Goal: Information Seeking & Learning: Check status

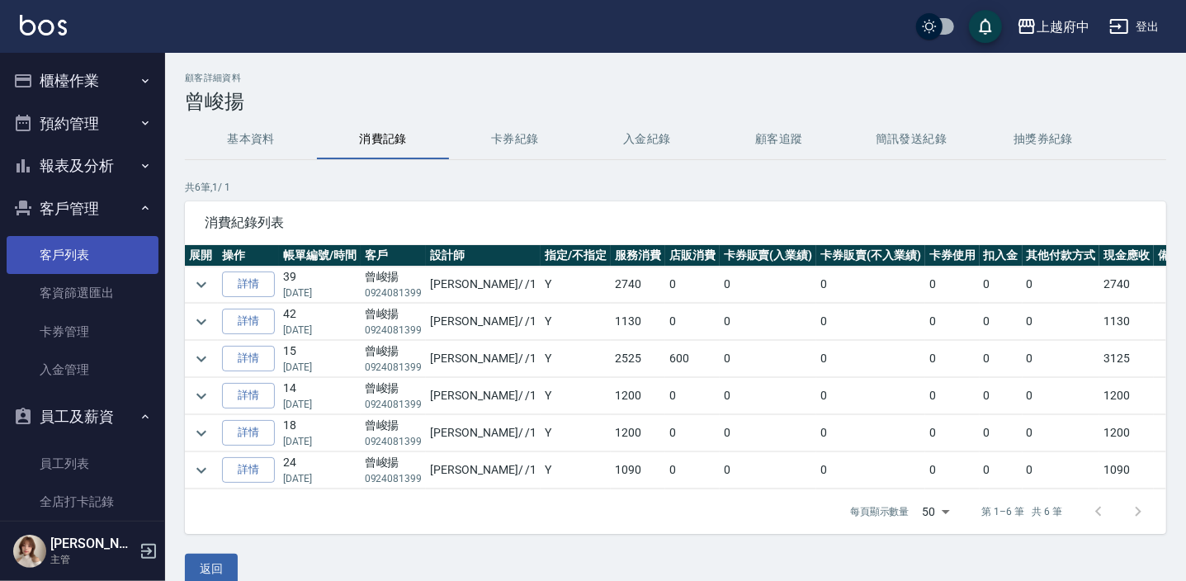
click at [74, 245] on link "客戶列表" at bounding box center [83, 255] width 152 height 38
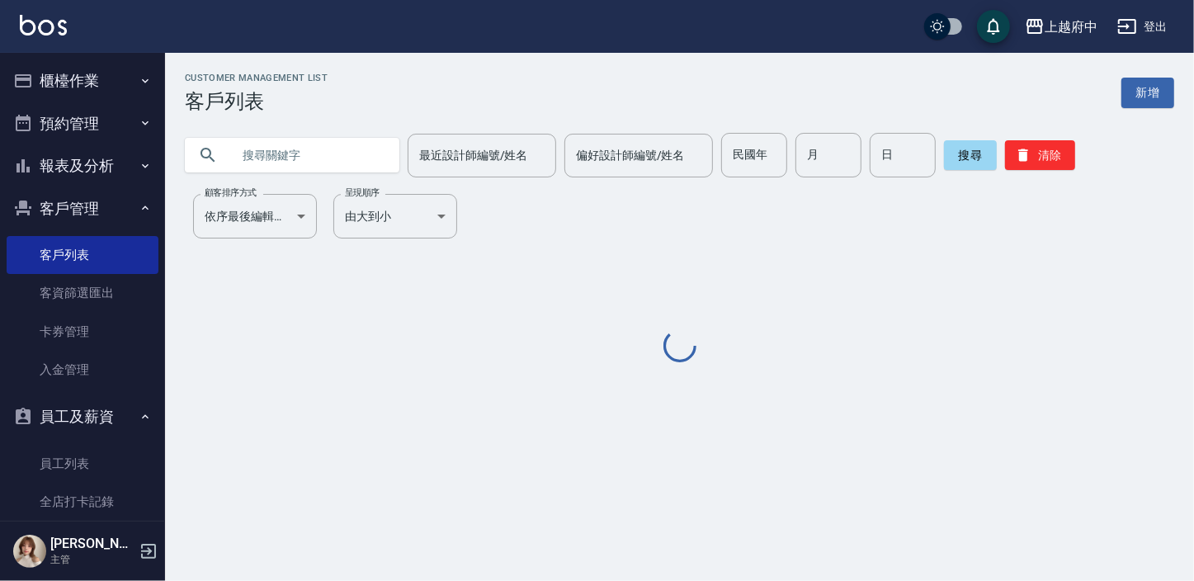
click at [278, 157] on input "text" at bounding box center [308, 155] width 155 height 45
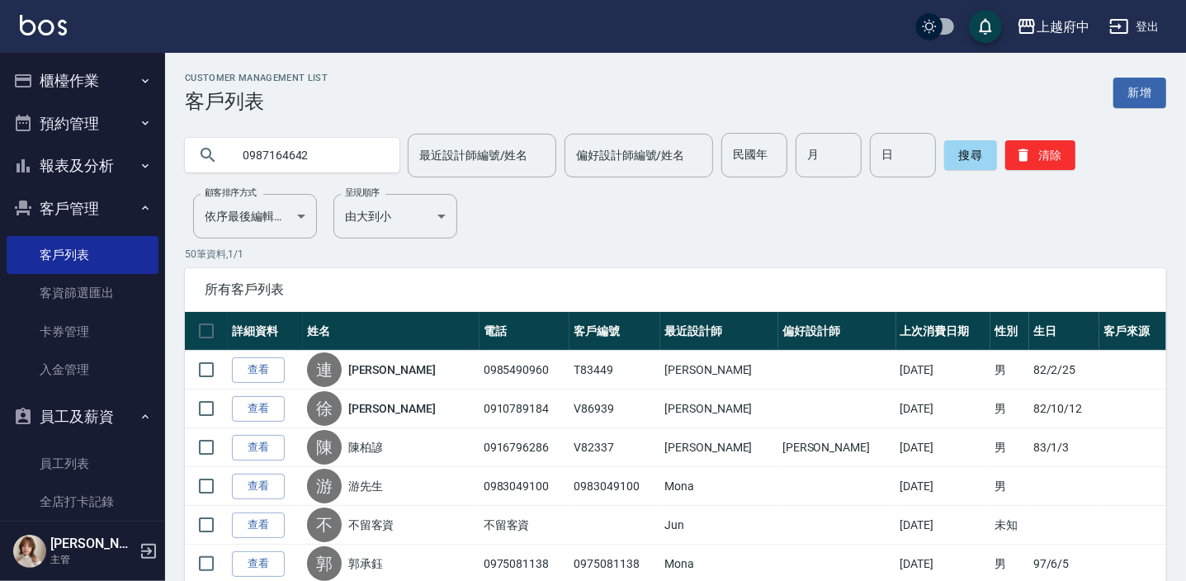
type input "0987164642"
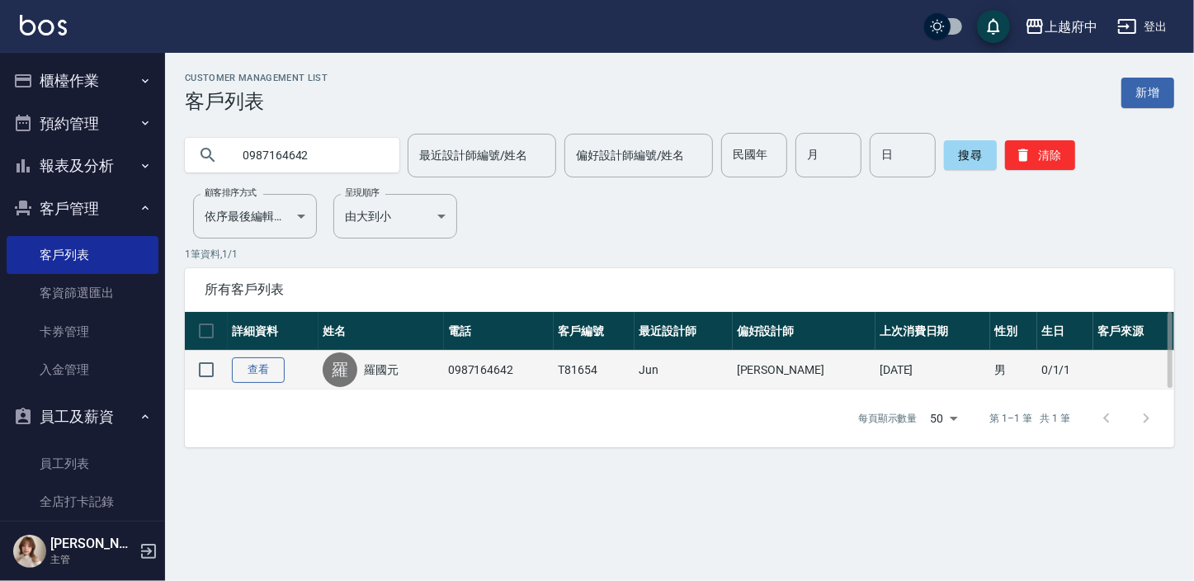
click at [266, 365] on link "查看" at bounding box center [258, 370] width 53 height 26
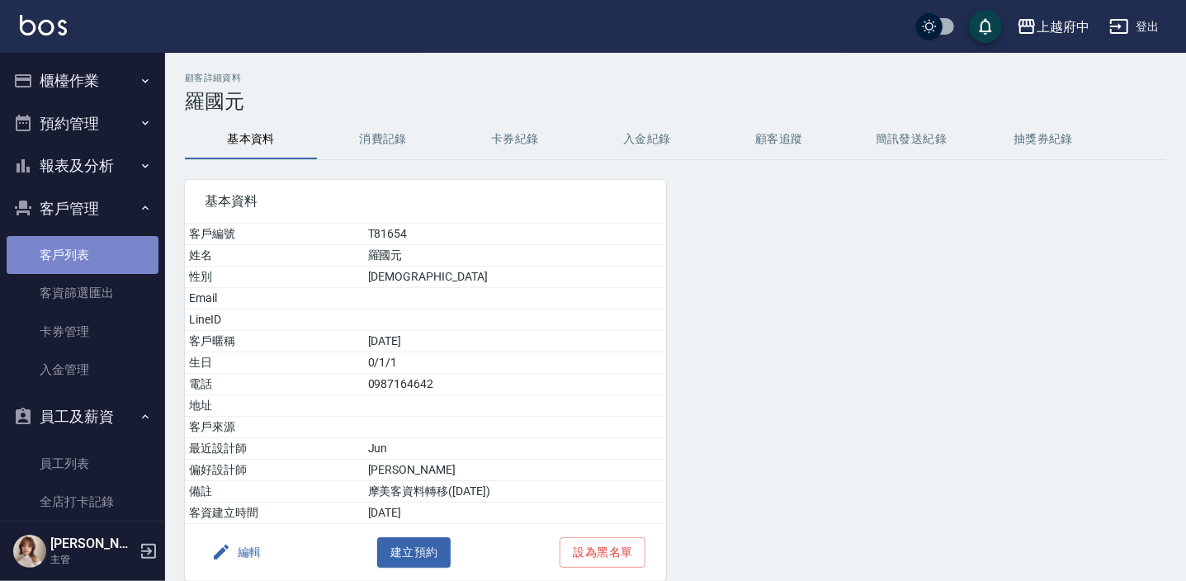
click at [95, 255] on link "客戶列表" at bounding box center [83, 255] width 152 height 38
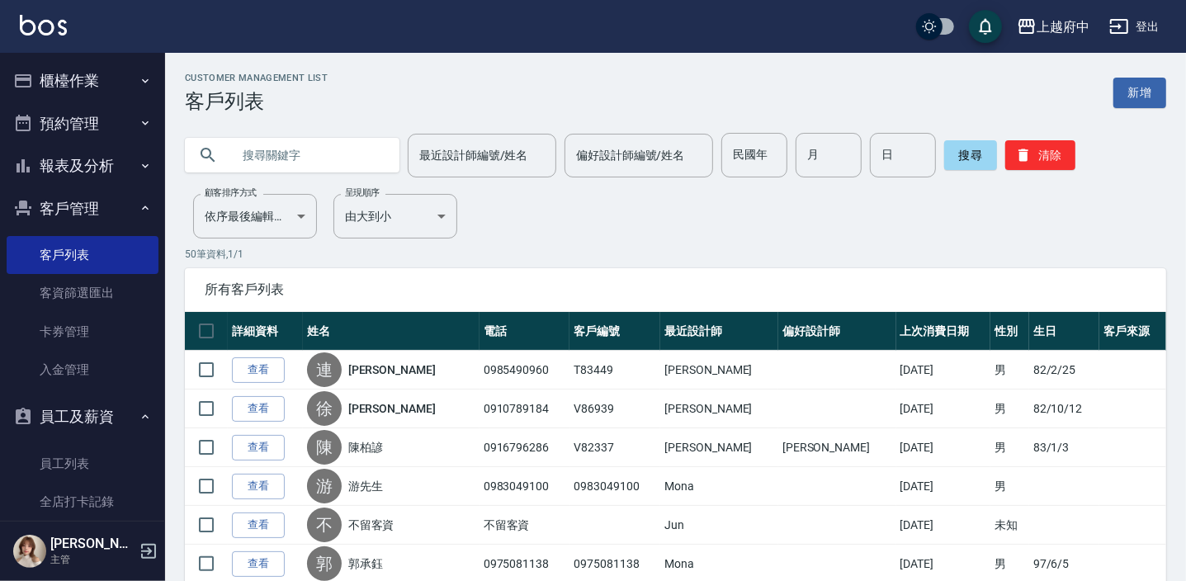
click at [113, 165] on button "報表及分析" at bounding box center [83, 165] width 152 height 43
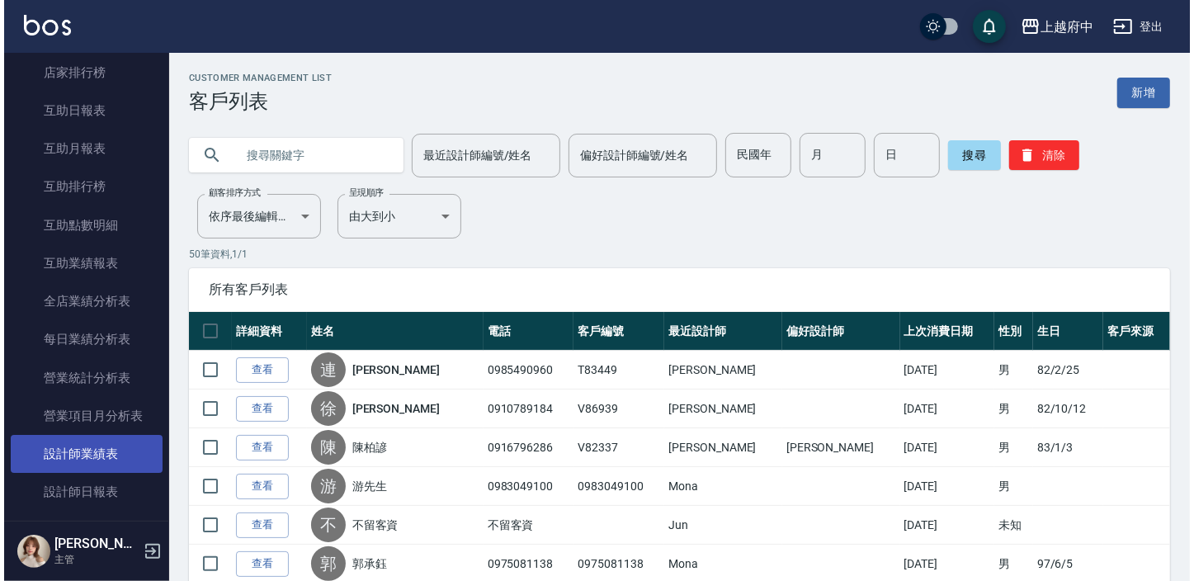
scroll to position [375, 0]
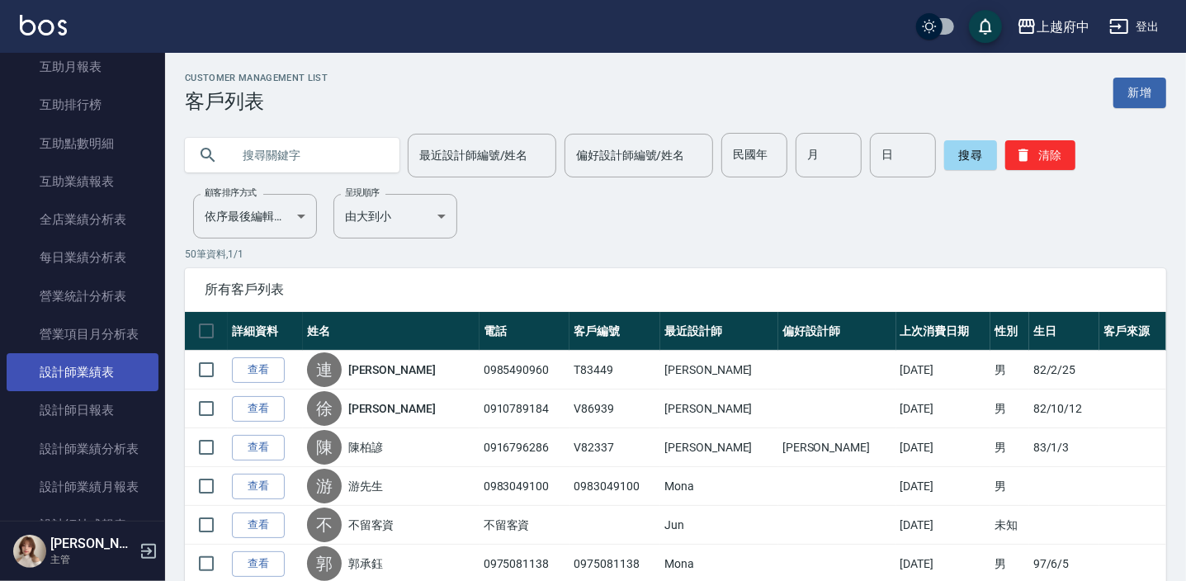
click at [115, 371] on link "設計師業績表" at bounding box center [83, 372] width 152 height 38
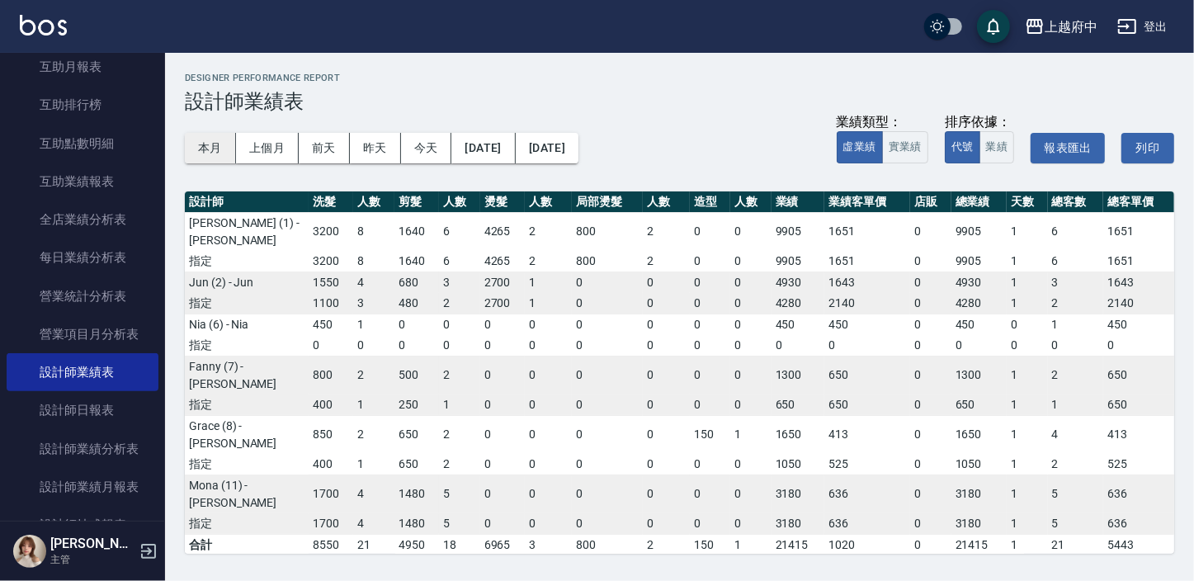
click at [222, 148] on button "本月" at bounding box center [210, 148] width 51 height 31
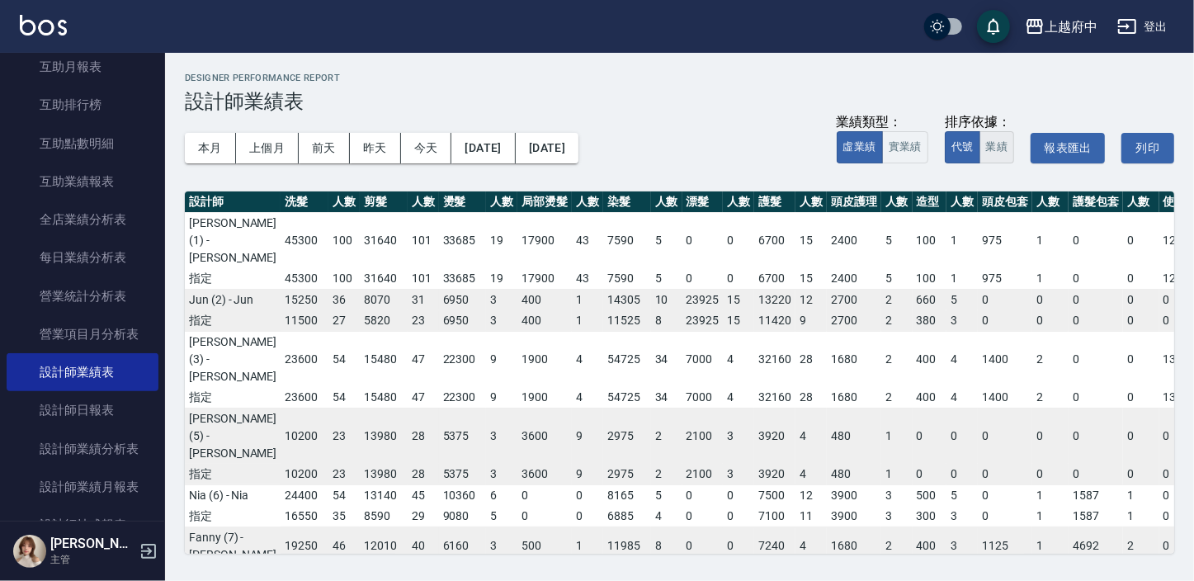
click at [990, 144] on button "業績" at bounding box center [996, 147] width 35 height 32
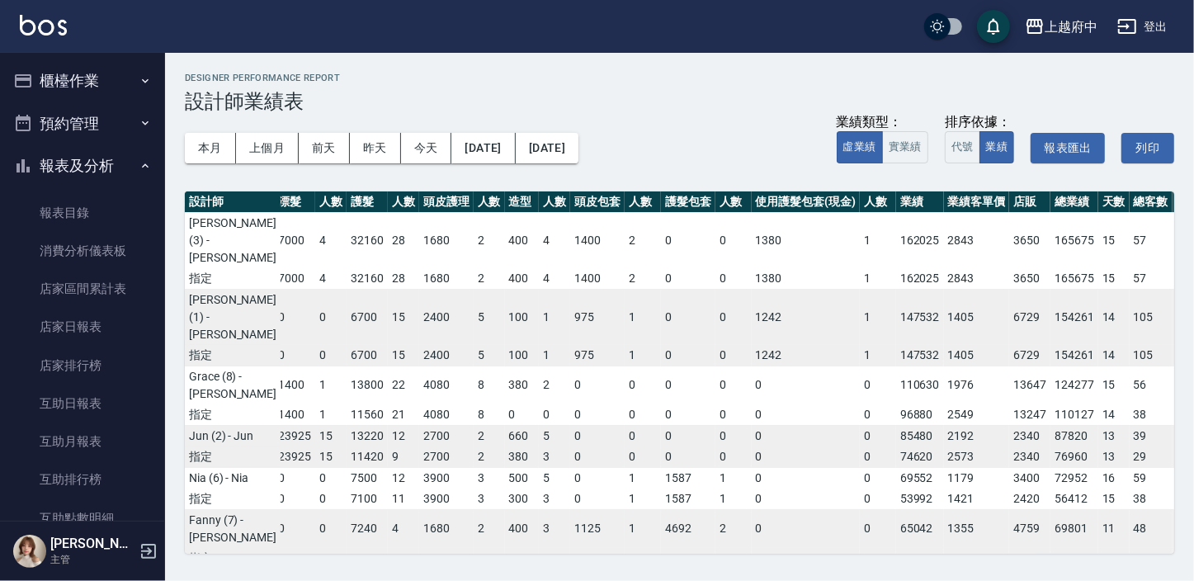
click at [115, 170] on button "報表及分析" at bounding box center [83, 165] width 152 height 43
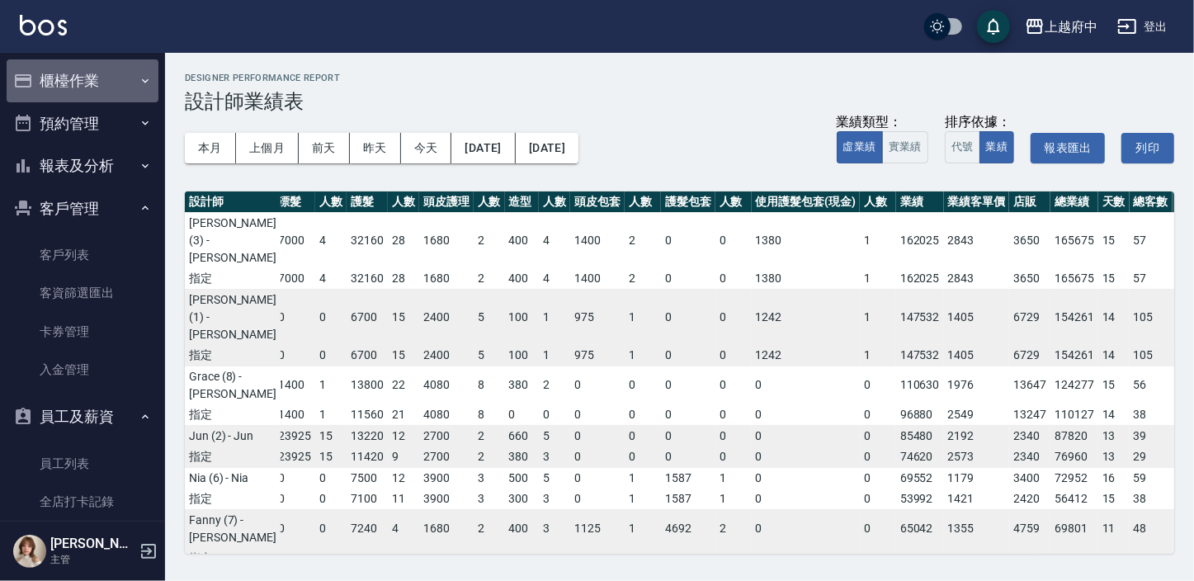
click at [128, 82] on button "櫃檯作業" at bounding box center [83, 80] width 152 height 43
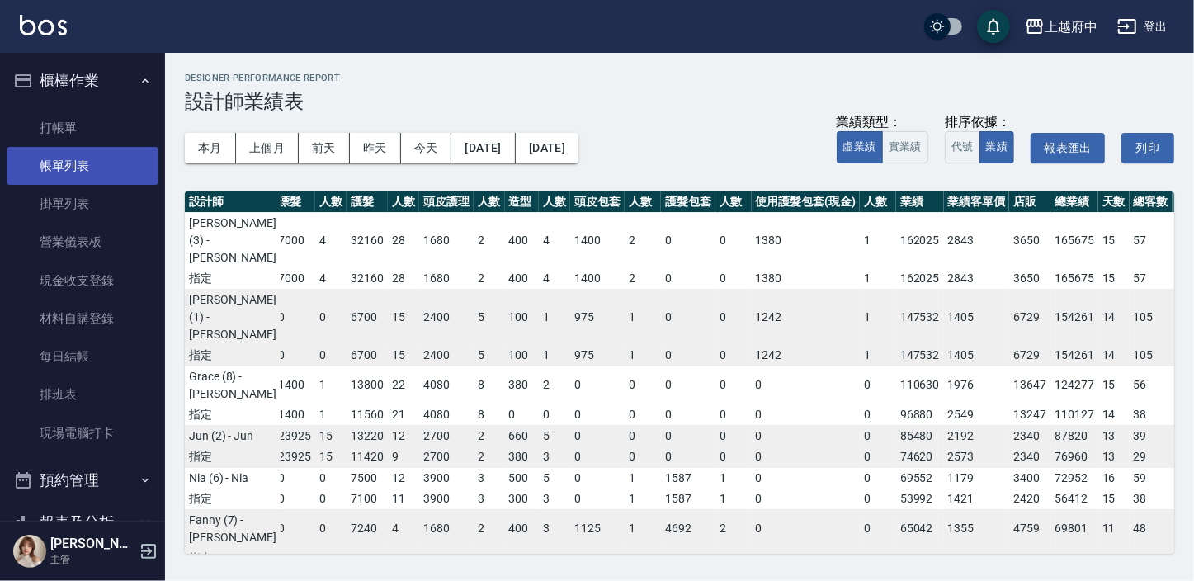
click at [101, 157] on link "帳單列表" at bounding box center [83, 166] width 152 height 38
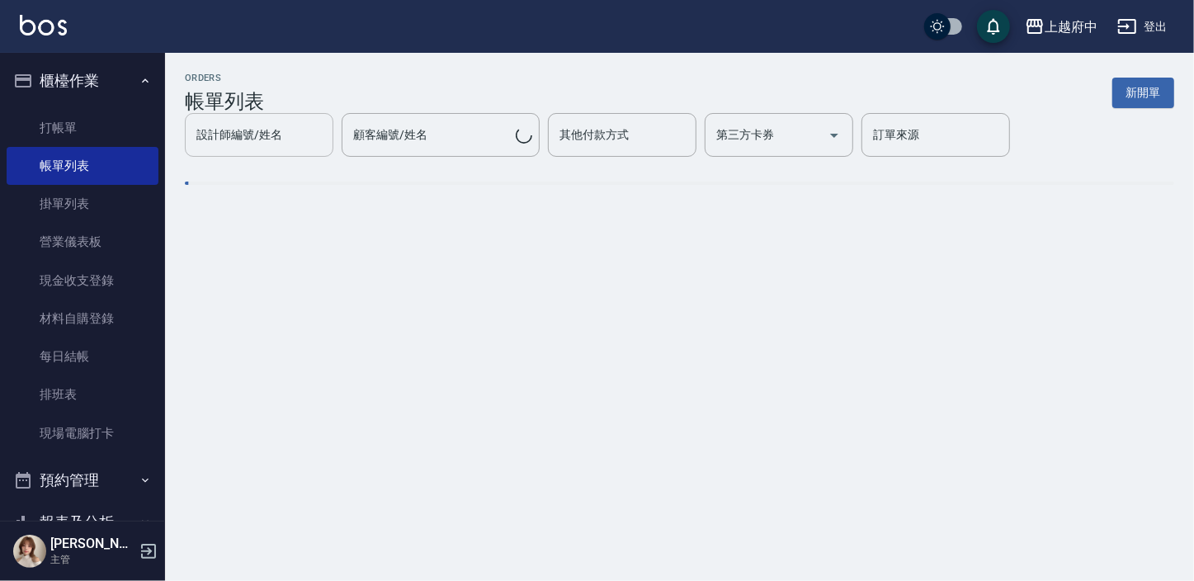
click at [293, 124] on input "設計師編號/姓名" at bounding box center [259, 134] width 134 height 29
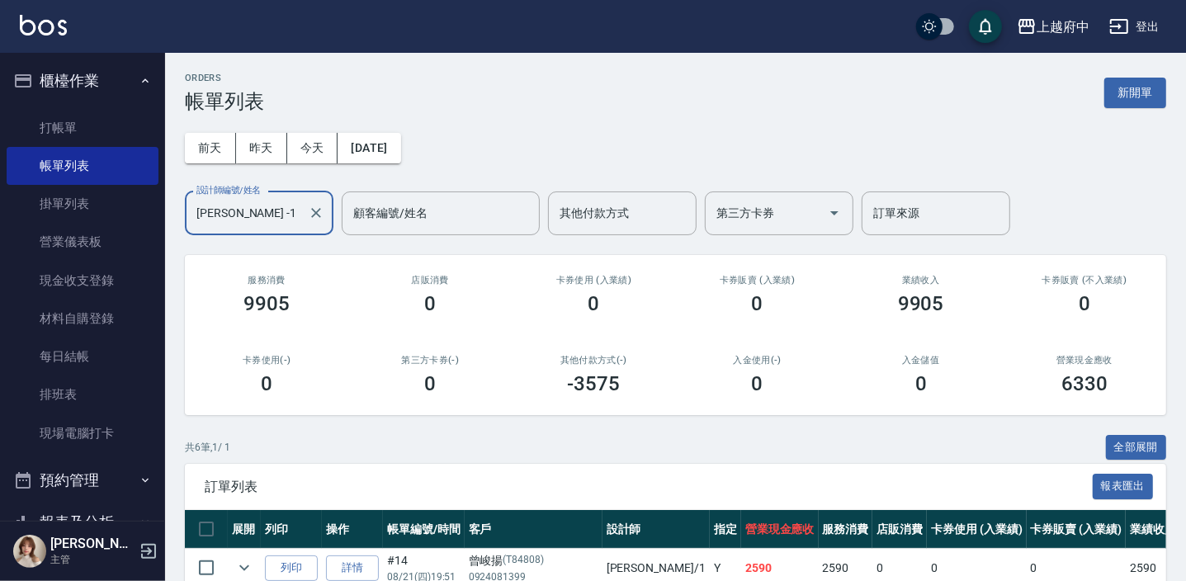
type input "[PERSON_NAME] -1"
click at [380, 420] on div "ORDERS 帳單列表 新開單 [DATE] [DATE] [DATE] [DATE] 設計師編號/姓名 [PERSON_NAME] -1 設計師編號/姓名 …" at bounding box center [675, 452] width 1021 height 798
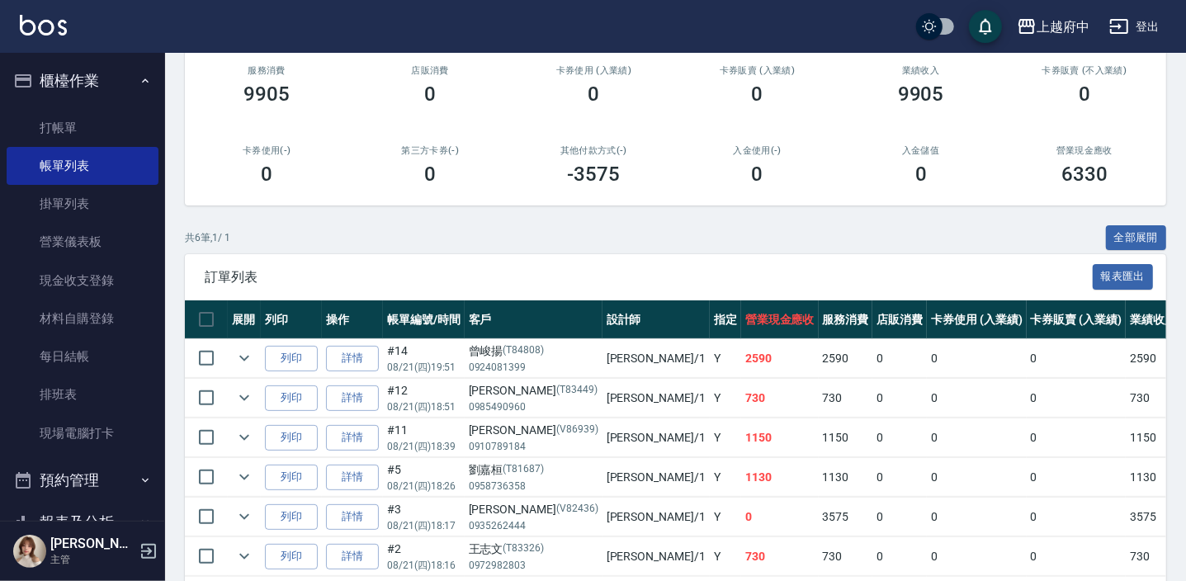
scroll to position [224, 0]
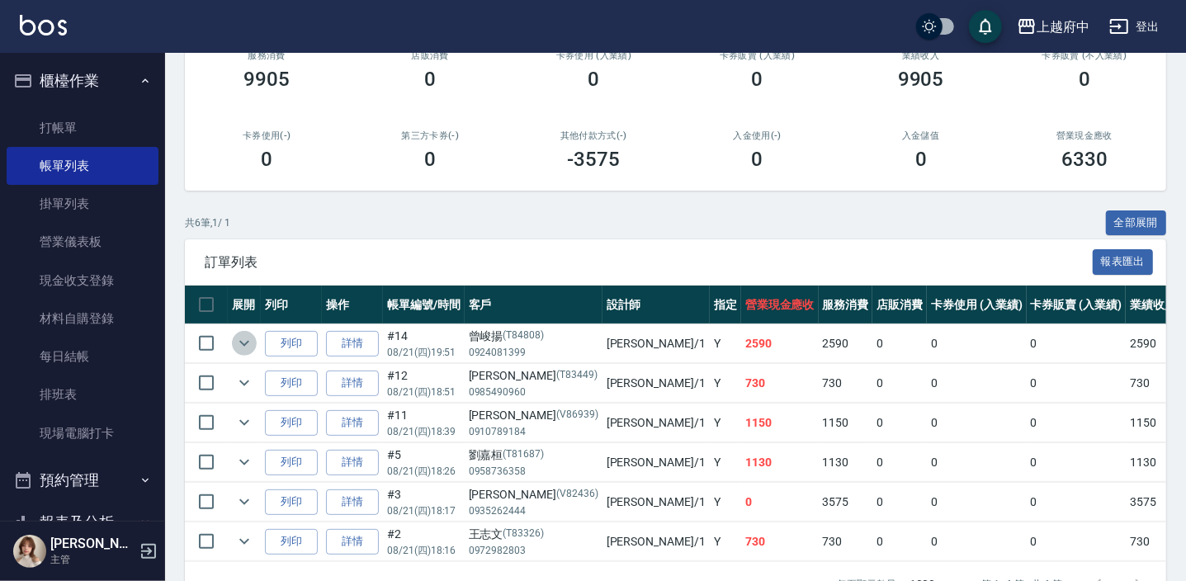
click at [248, 340] on icon "expand row" at bounding box center [244, 343] width 20 height 20
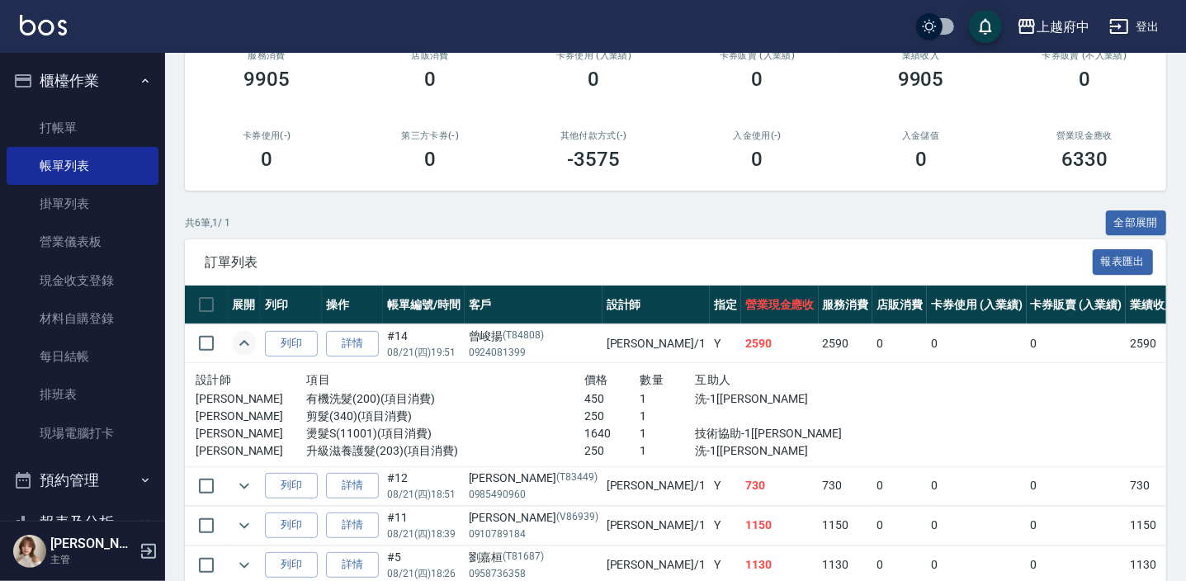
click at [248, 340] on icon "expand row" at bounding box center [244, 343] width 20 height 20
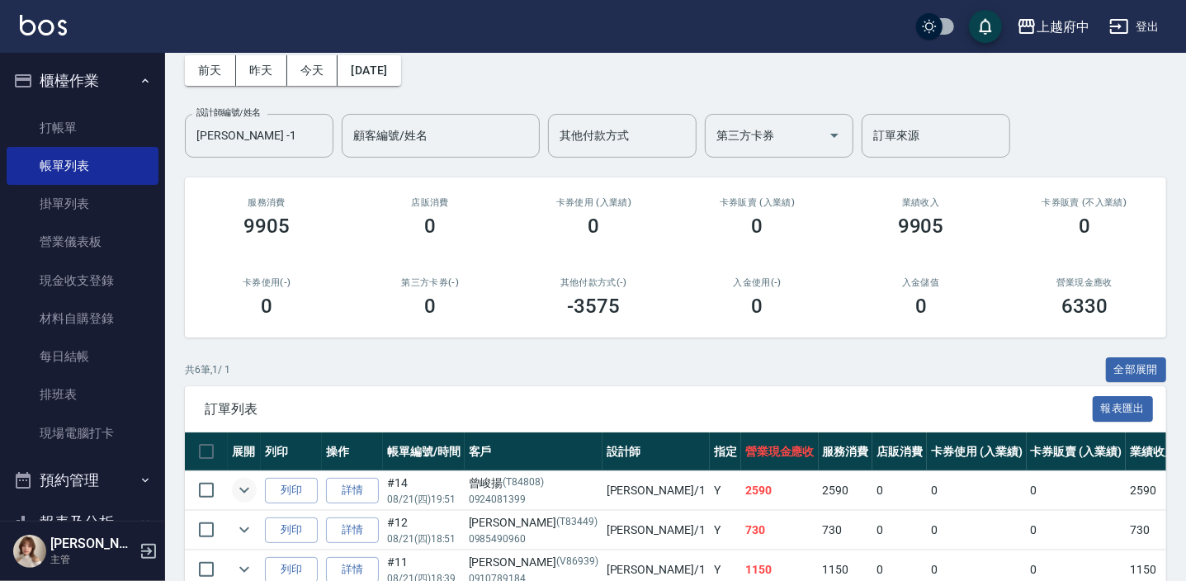
scroll to position [0, 0]
